Goal: Find contact information: Find contact information

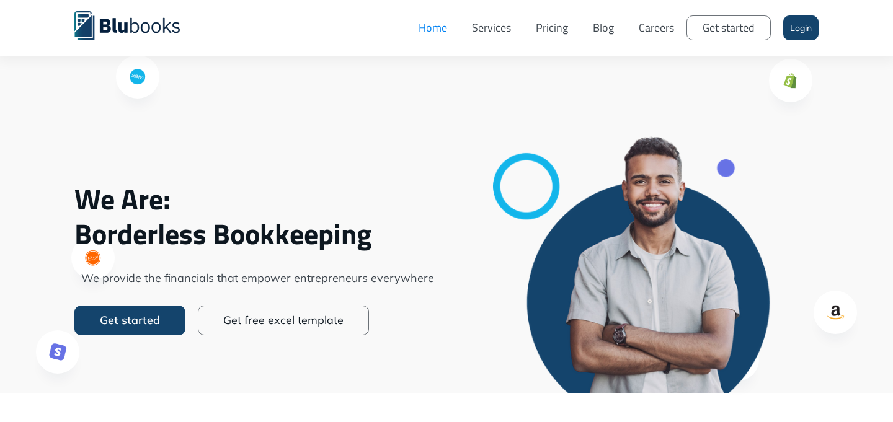
click at [661, 19] on link "Careers" at bounding box center [656, 27] width 60 height 37
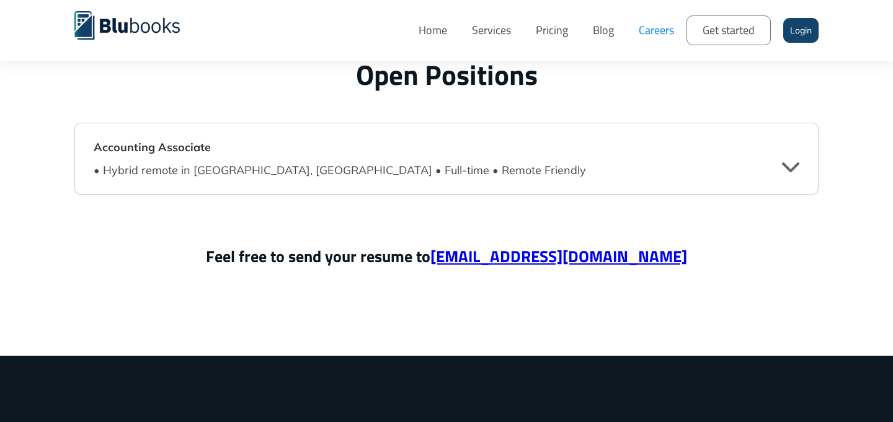
scroll to position [3057, 0]
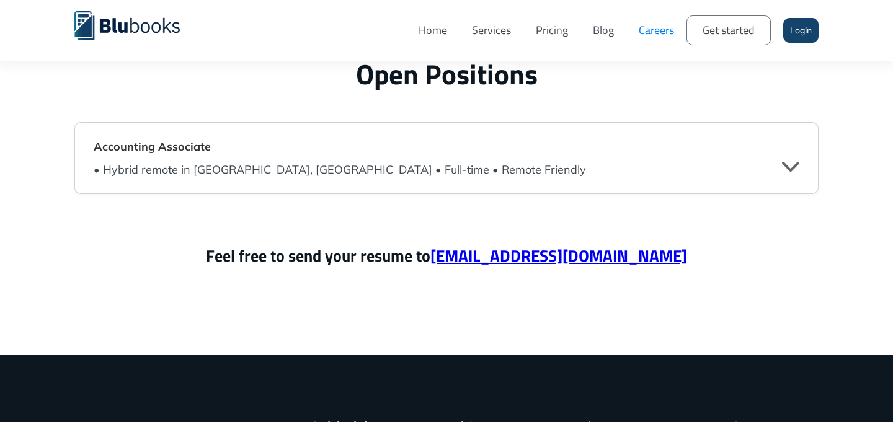
click at [341, 144] on h4 "Accounting Associate" at bounding box center [446, 147] width 705 height 19
click at [302, 167] on div "• Hybrid remote in Vancouver, BC • Full-time • Remote Friendly" at bounding box center [340, 169] width 492 height 17
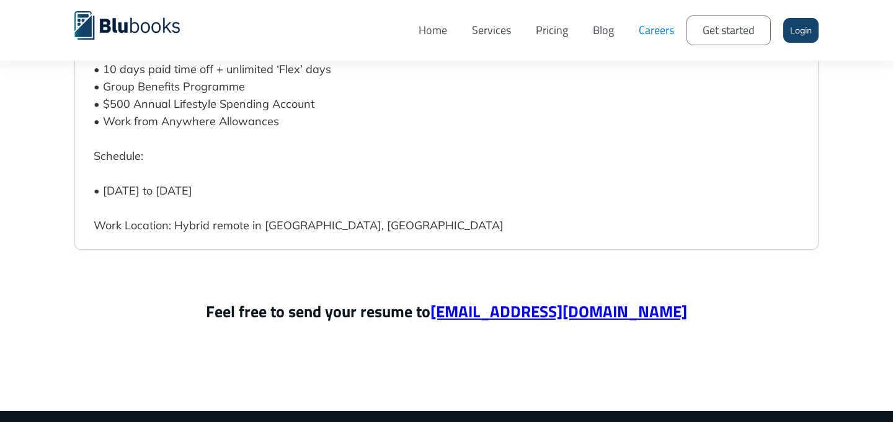
scroll to position [3977, 0]
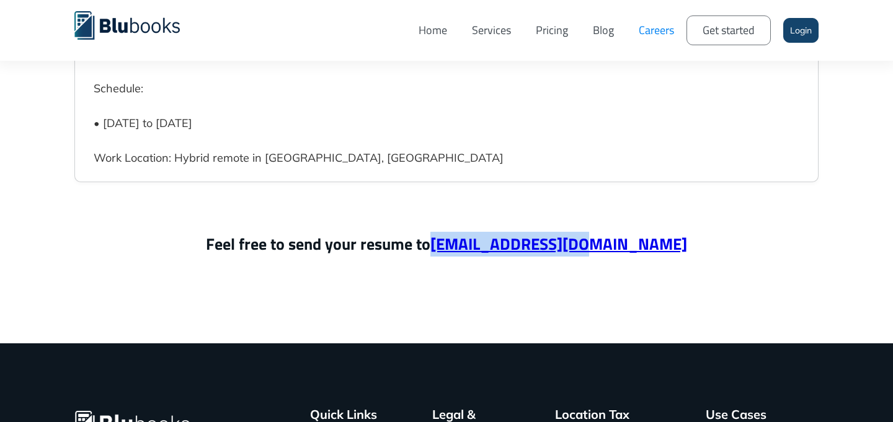
drag, startPoint x: 641, startPoint y: 225, endPoint x: 491, endPoint y: 224, distance: 150.6
click at [491, 232] on p "Feel free to send your resume to hiring@blubooks.co" at bounding box center [446, 244] width 744 height 25
copy link "hiring@blubooks.co"
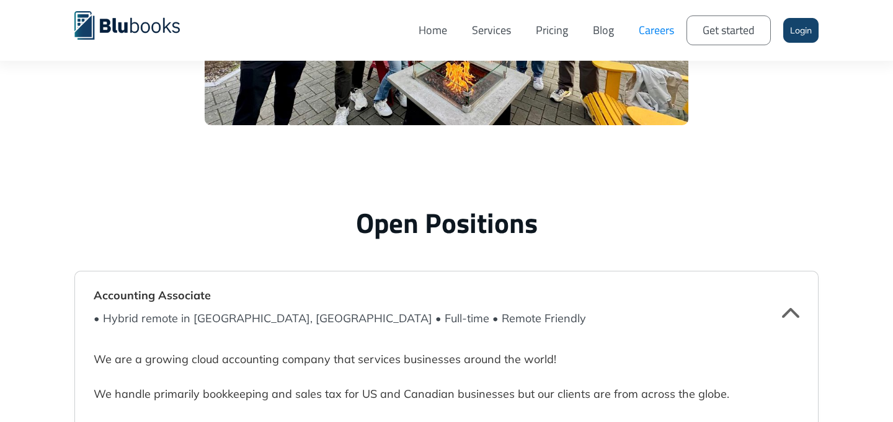
scroll to position [2928, 0]
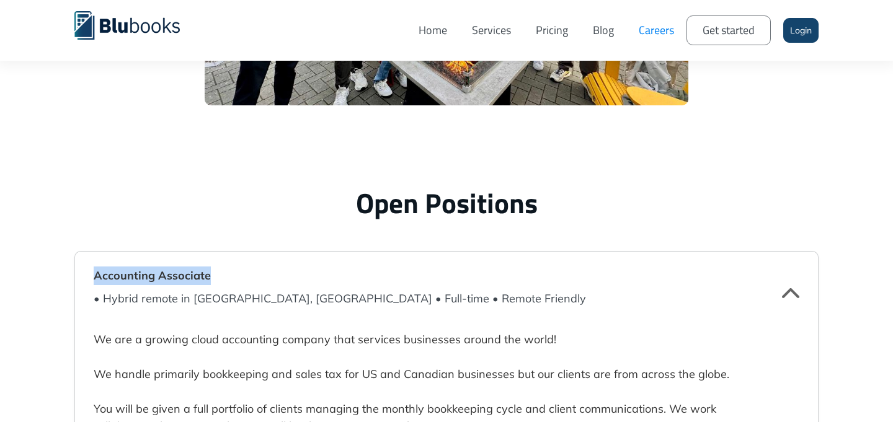
drag, startPoint x: 218, startPoint y: 268, endPoint x: 95, endPoint y: 279, distance: 122.6
click at [95, 279] on h4 "Accounting Associate" at bounding box center [446, 276] width 705 height 19
copy strong "Accounting Associate"
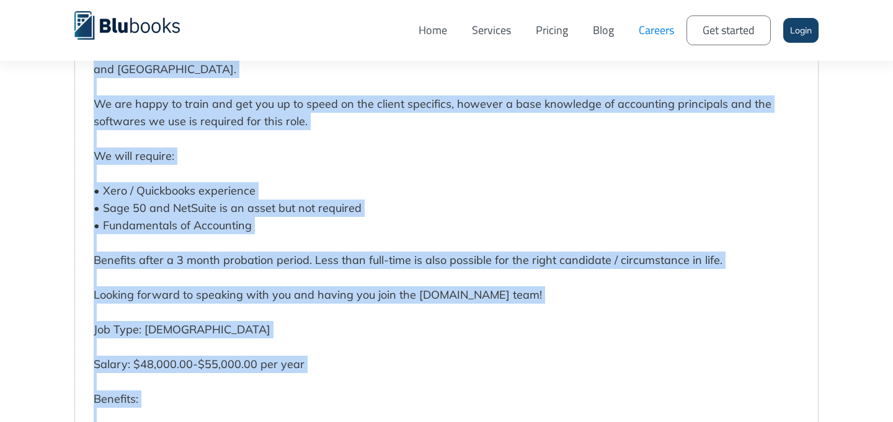
scroll to position [3757, 0]
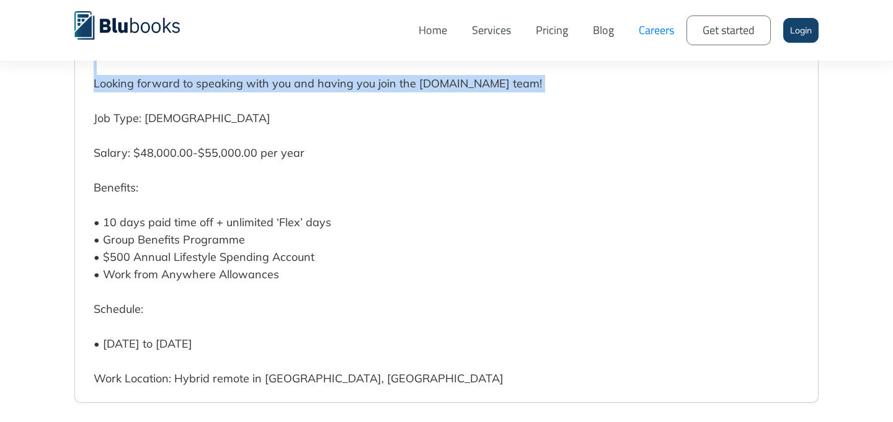
drag, startPoint x: 96, startPoint y: 267, endPoint x: 520, endPoint y: 77, distance: 464.4
copy p "We are a growing cloud accounting company that services businesses around the w…"
